Goal: Find contact information: Find contact information

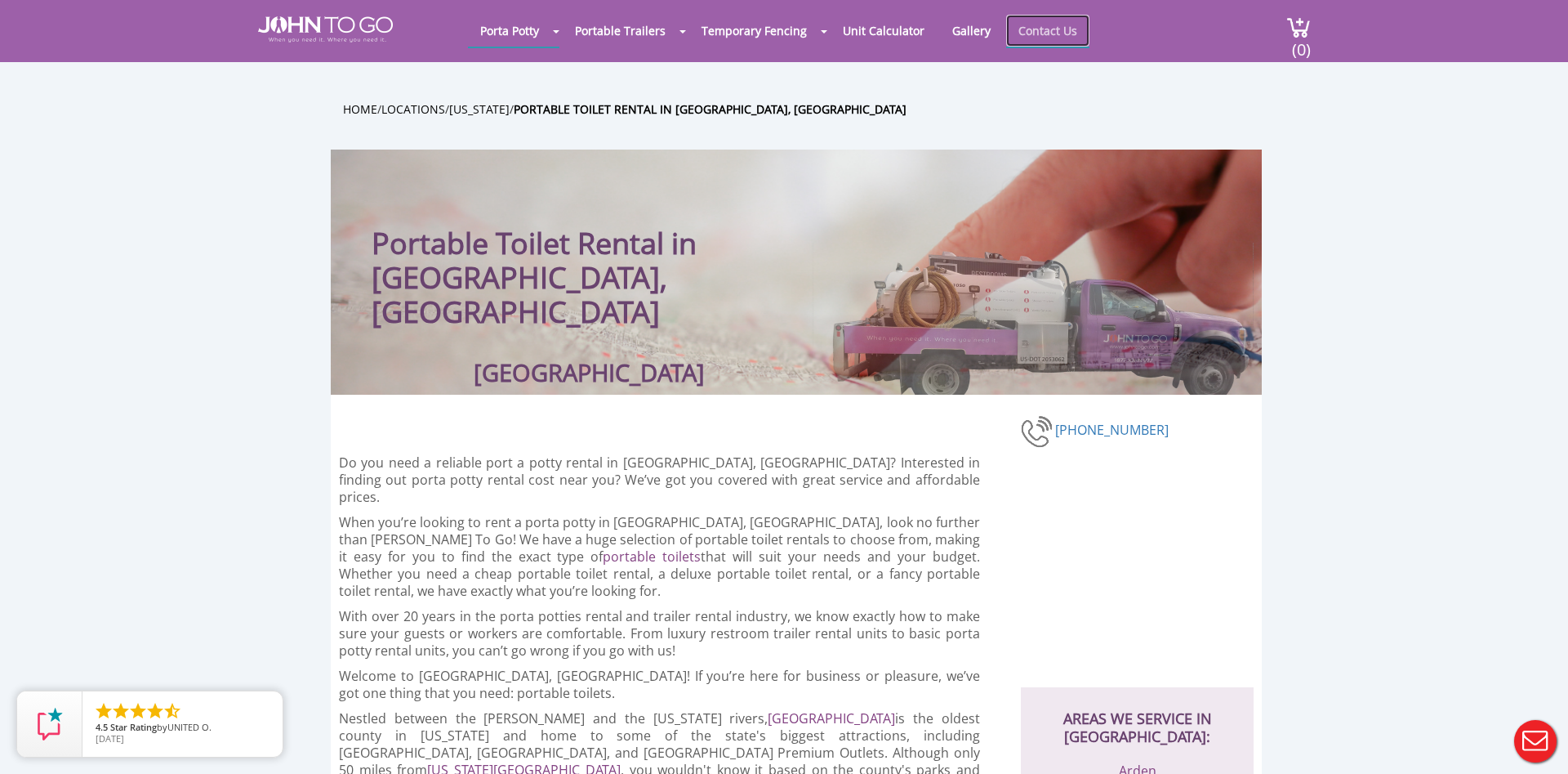
click at [1075, 36] on link "Contact Us" at bounding box center [1047, 31] width 83 height 32
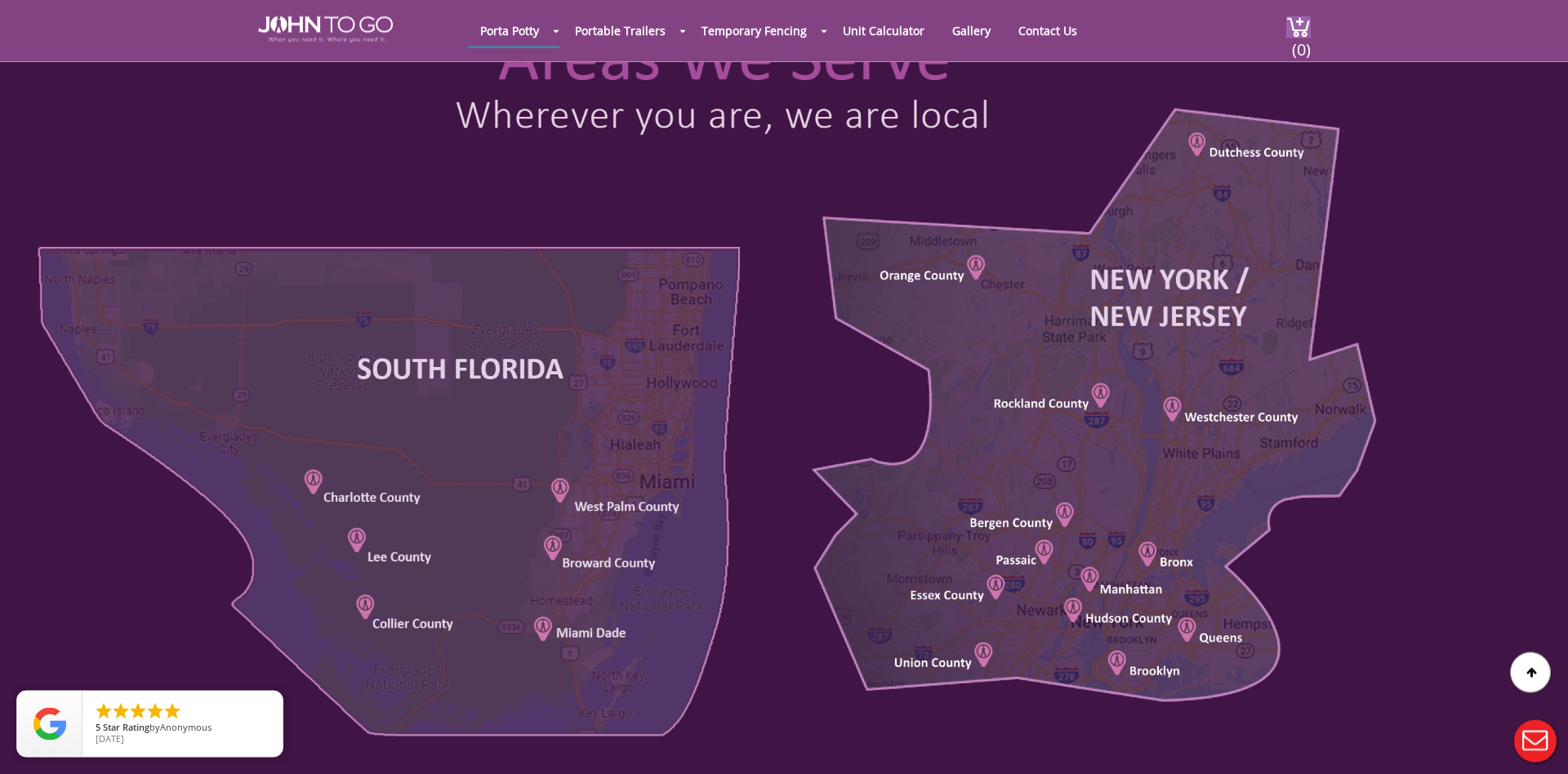
scroll to position [750, 0]
click at [974, 269] on div at bounding box center [784, 383] width 1568 height 784
click at [922, 276] on div at bounding box center [784, 383] width 1568 height 784
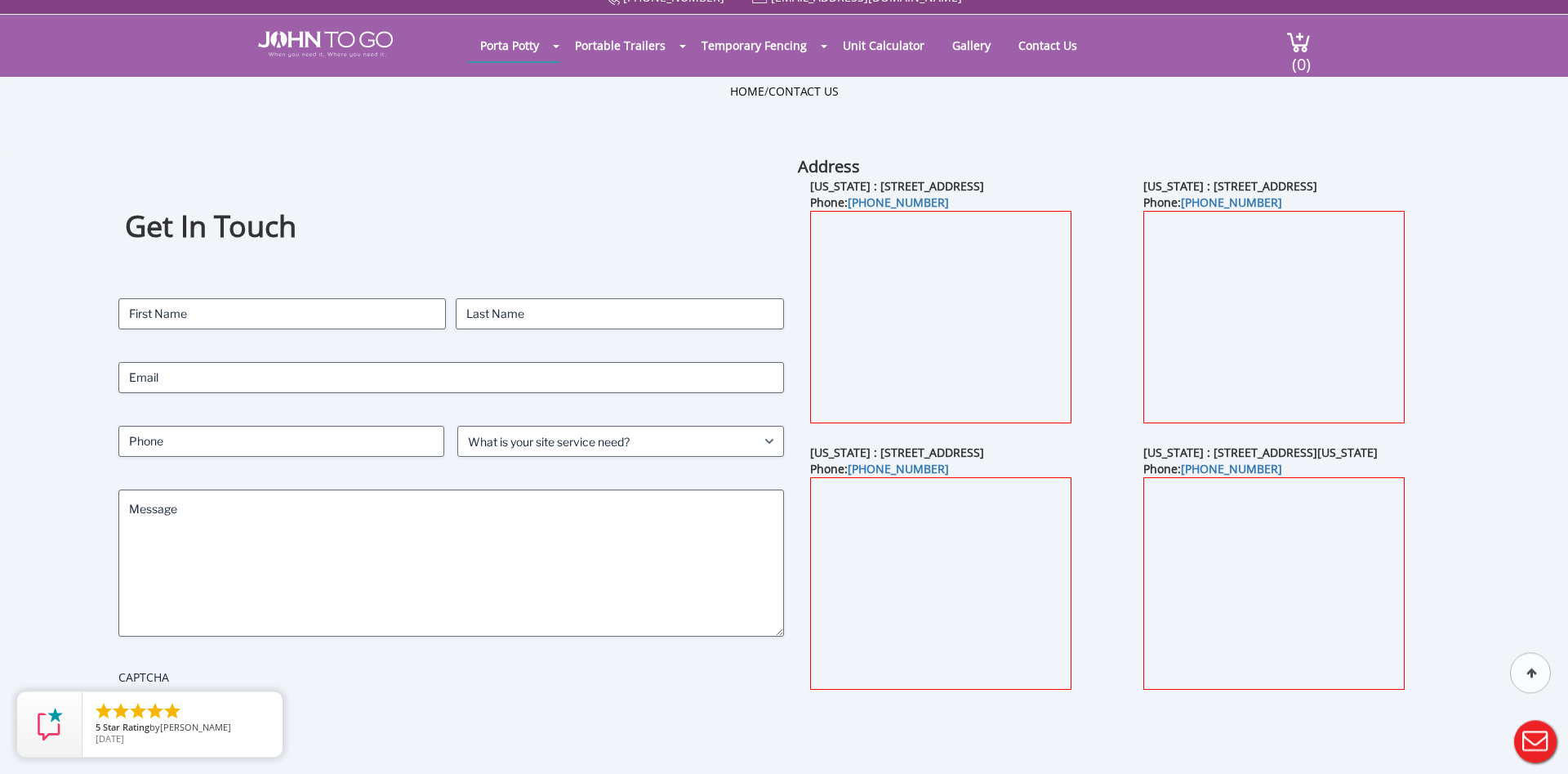
scroll to position [0, 0]
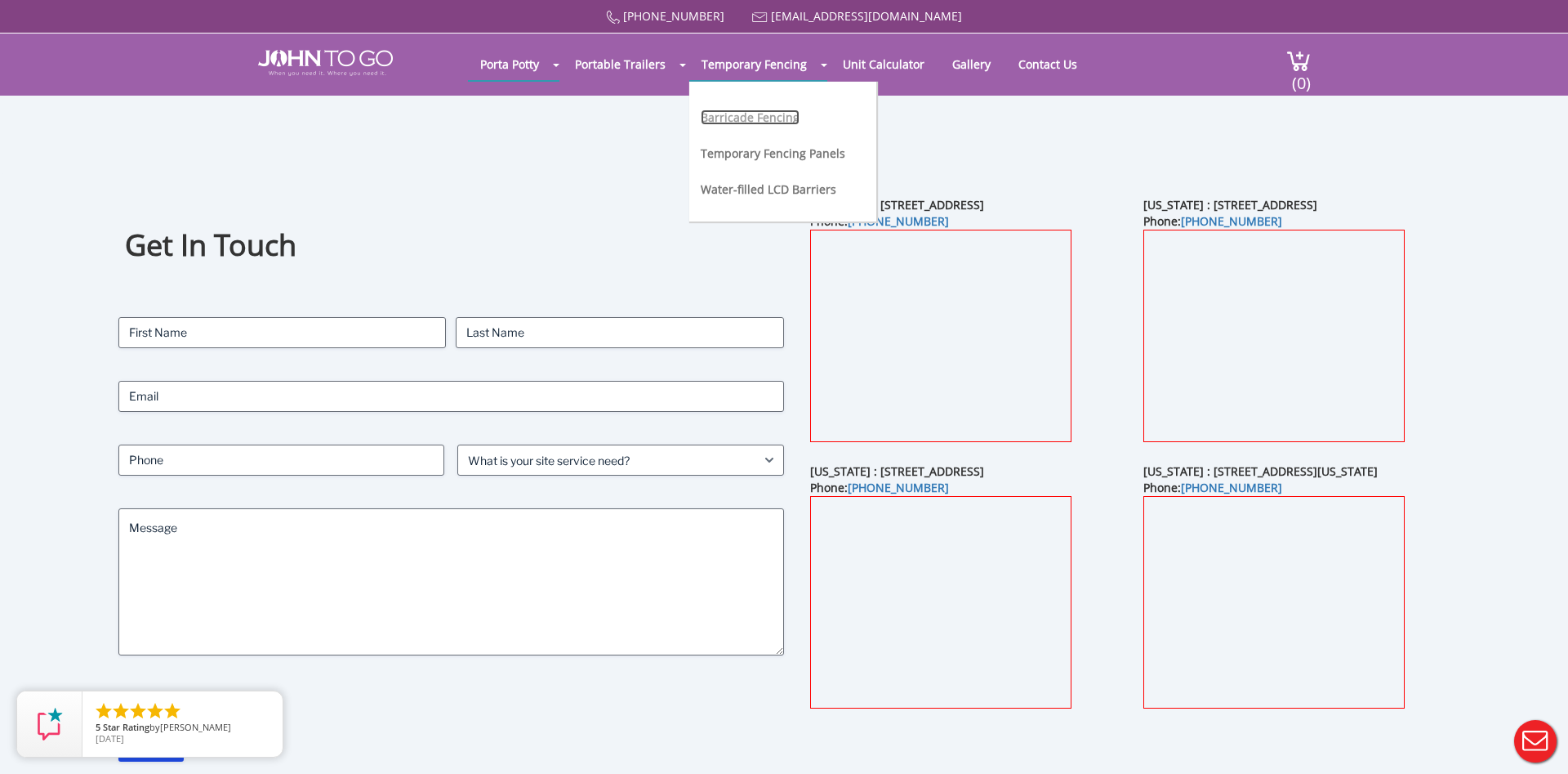
click at [755, 116] on link "Barricade Fencing" at bounding box center [750, 117] width 98 height 15
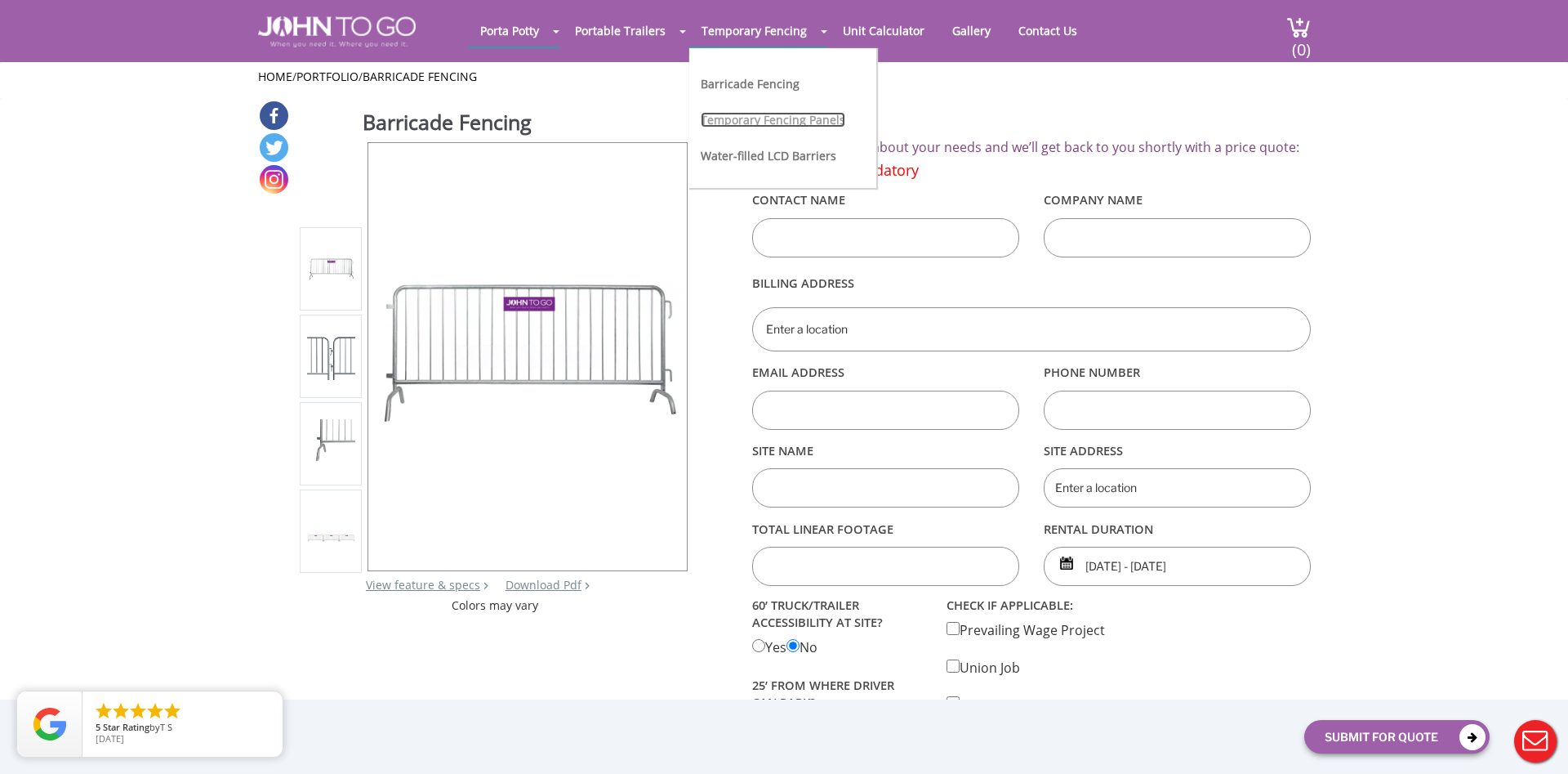
click at [803, 122] on link "Temporary Fencing Panels" at bounding box center [773, 119] width 145 height 15
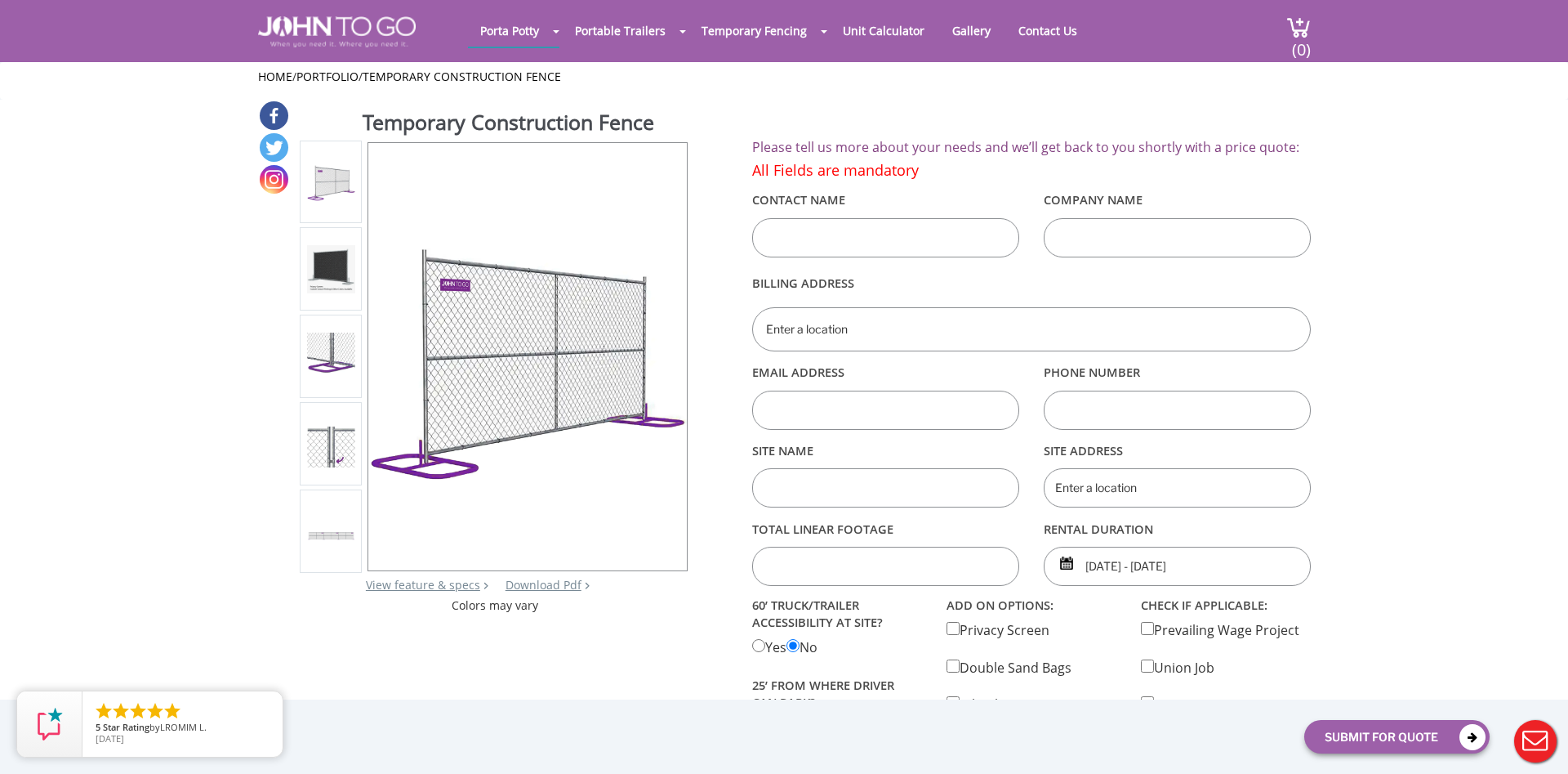
click at [328, 451] on img at bounding box center [330, 443] width 48 height 47
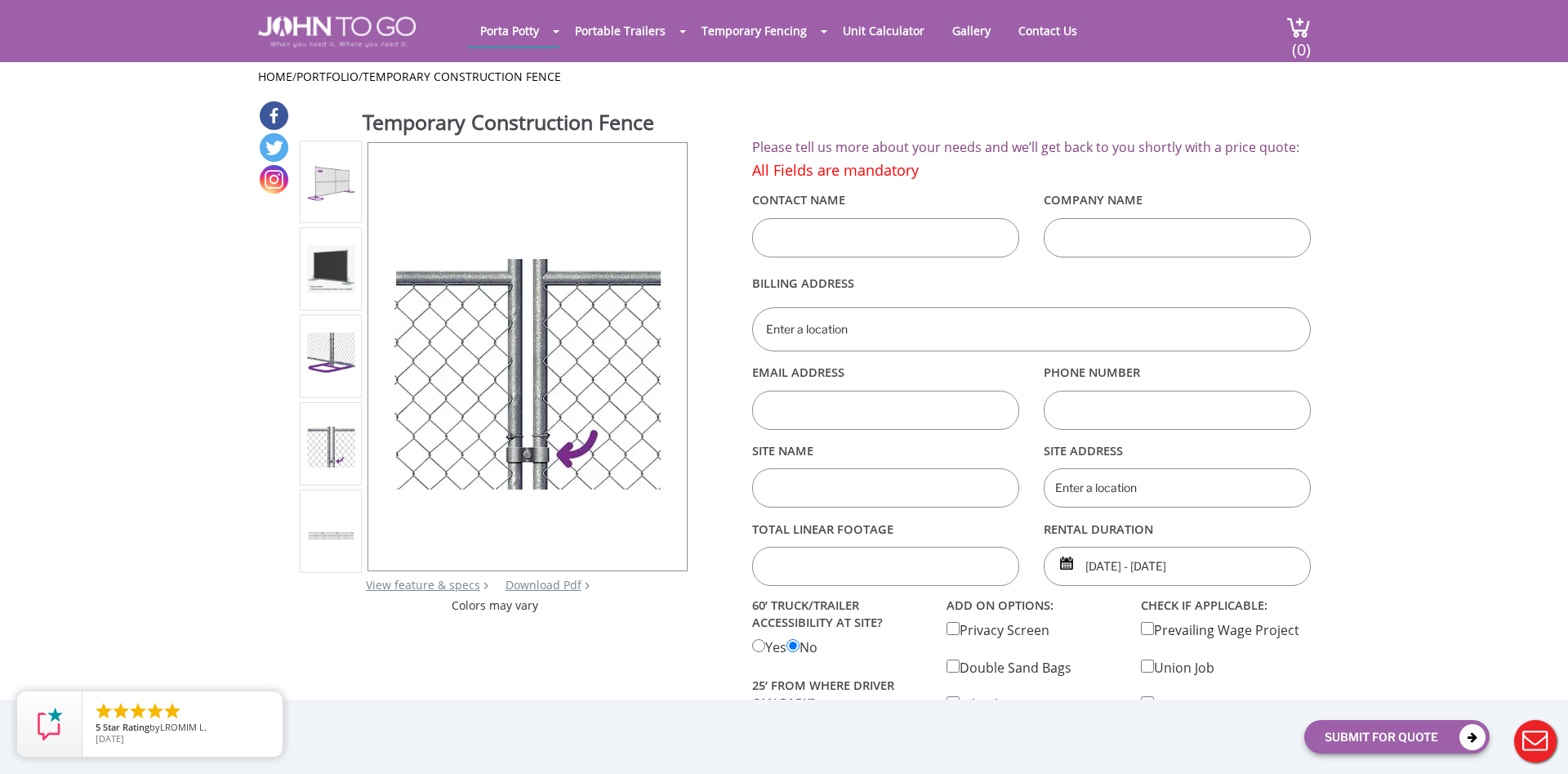
click at [320, 180] on img at bounding box center [330, 181] width 48 height 48
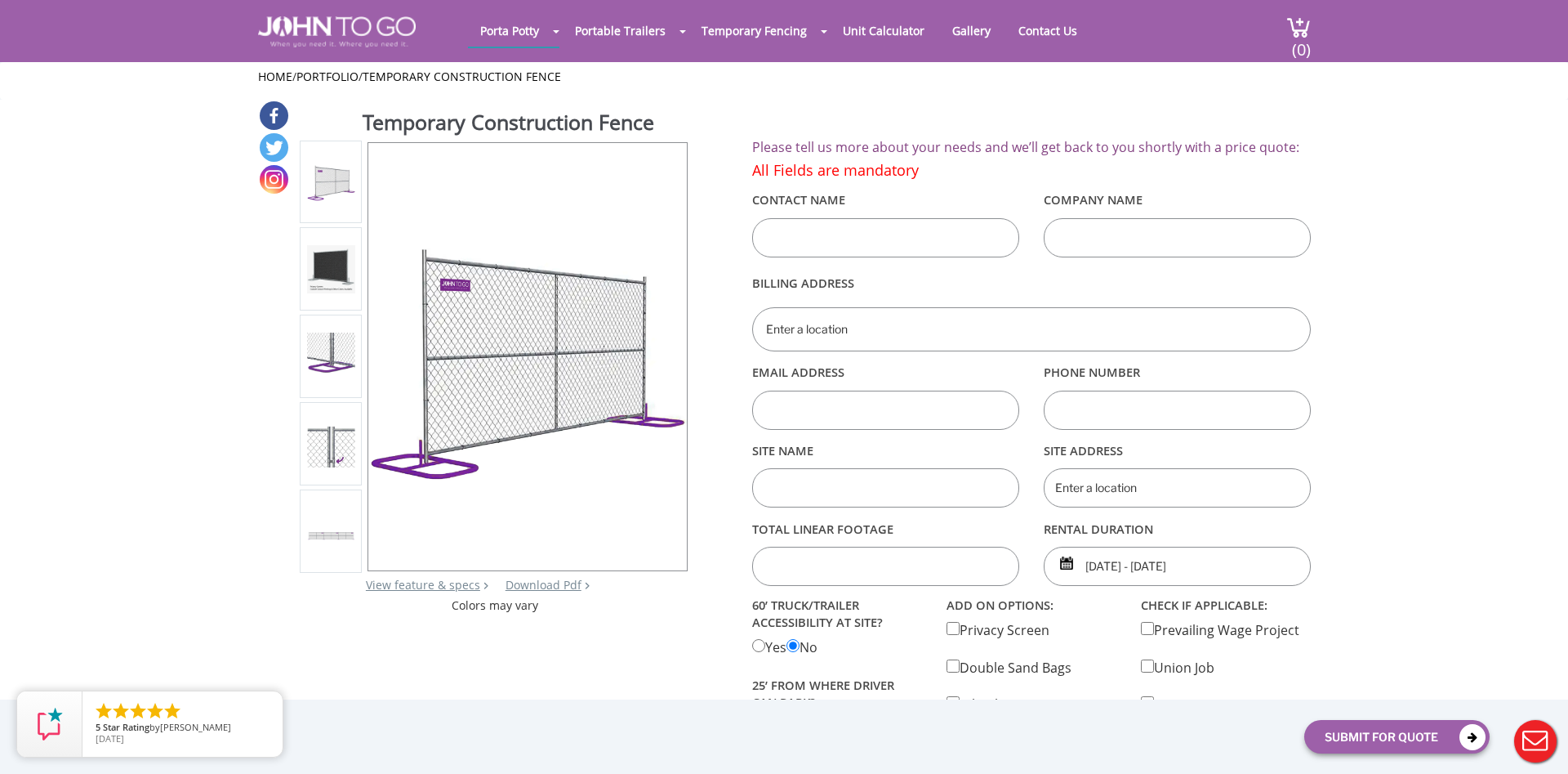
click at [867, 241] on input "text" at bounding box center [885, 237] width 267 height 39
click at [317, 265] on img at bounding box center [330, 269] width 48 height 48
